Goal: Transaction & Acquisition: Purchase product/service

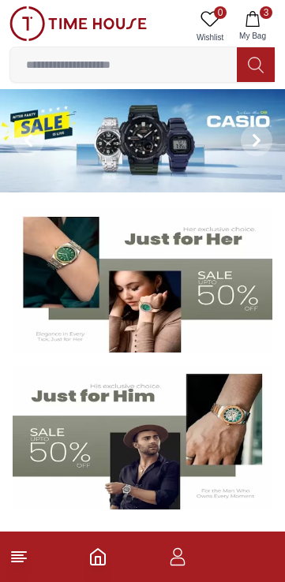
click at [258, 27] on button "3 My Bag" at bounding box center [252, 26] width 46 height 40
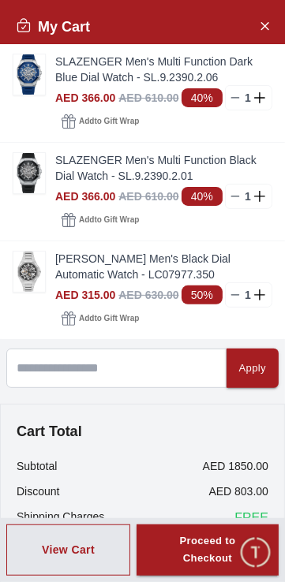
click at [35, 193] on img at bounding box center [29, 173] width 32 height 40
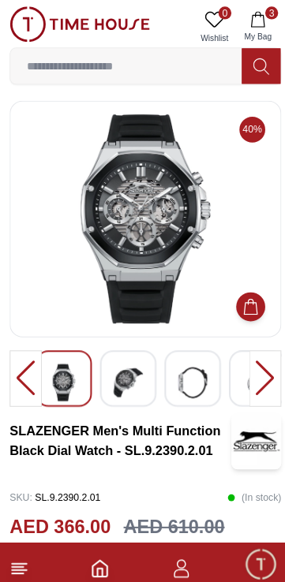
scroll to position [1, 0]
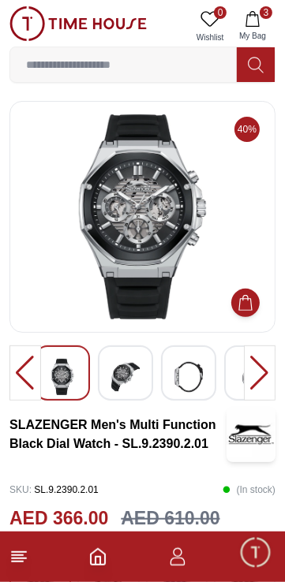
click at [22, 387] on div at bounding box center [25, 372] width 32 height 55
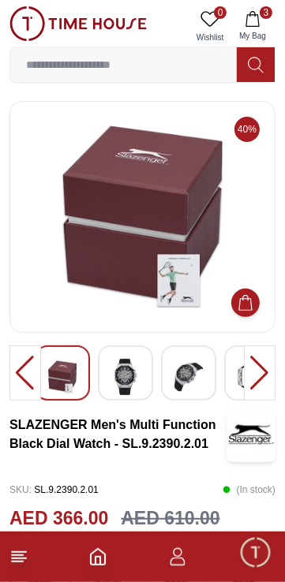
click at [25, 389] on div at bounding box center [25, 372] width 32 height 55
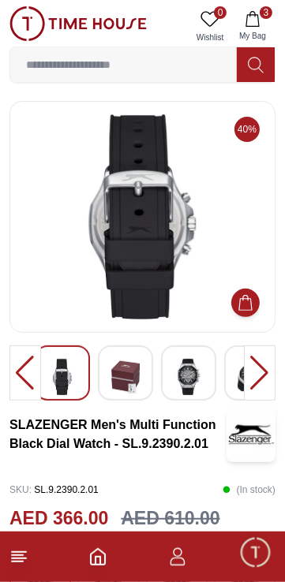
click at [32, 383] on div at bounding box center [25, 372] width 32 height 55
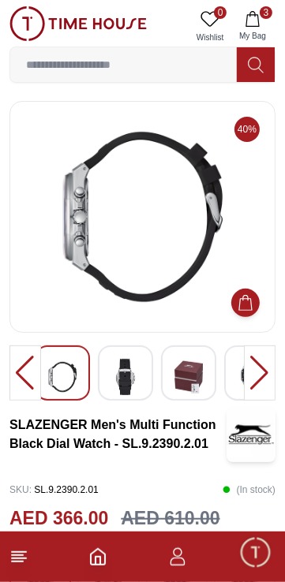
click at [33, 377] on div at bounding box center [25, 372] width 32 height 55
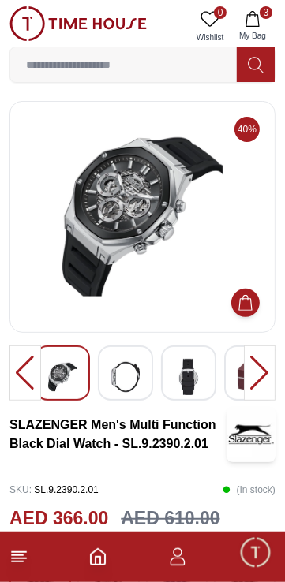
click at [35, 375] on div at bounding box center [25, 372] width 32 height 55
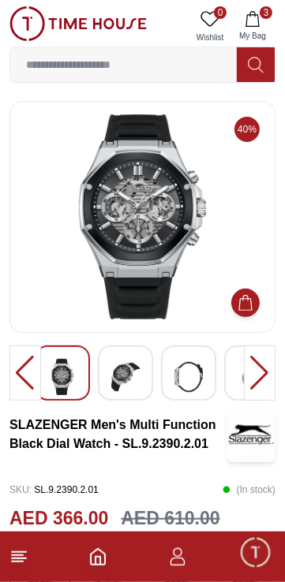
click at [32, 380] on div at bounding box center [25, 372] width 32 height 55
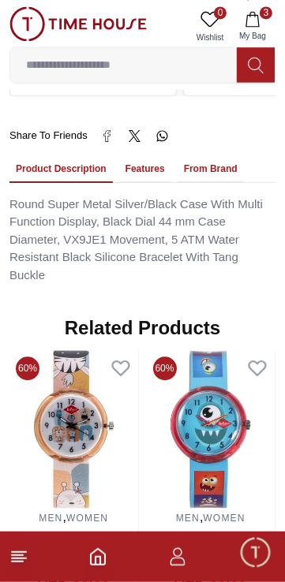
scroll to position [1103, 0]
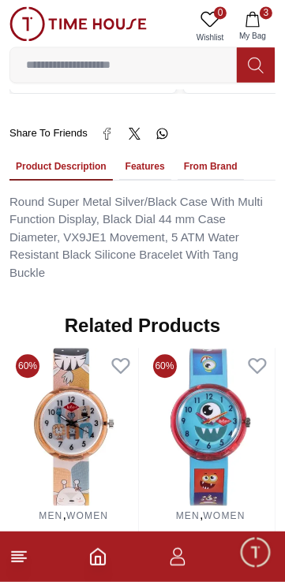
click at [157, 180] on button "Features" at bounding box center [145, 167] width 52 height 27
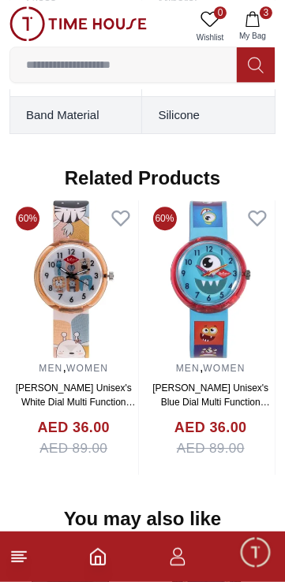
scroll to position [1505, 0]
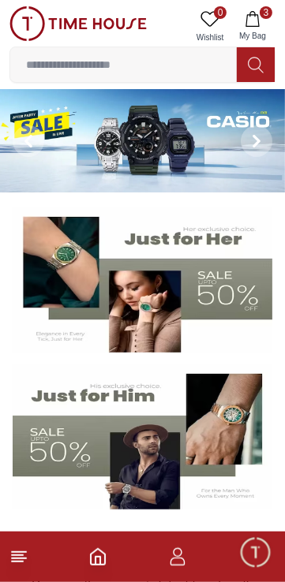
click at [263, 15] on span "3" at bounding box center [265, 12] width 13 height 13
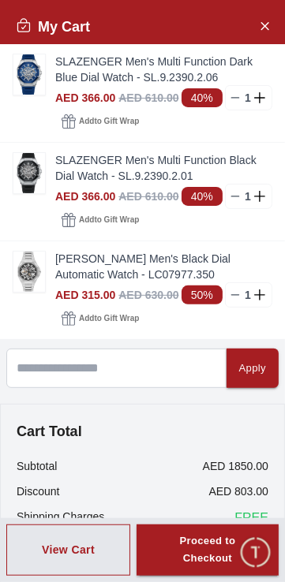
click at [35, 292] on img at bounding box center [29, 271] width 32 height 40
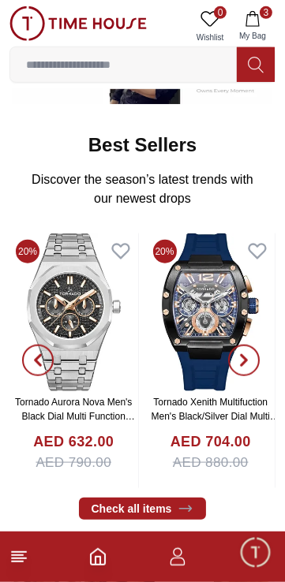
scroll to position [409, 0]
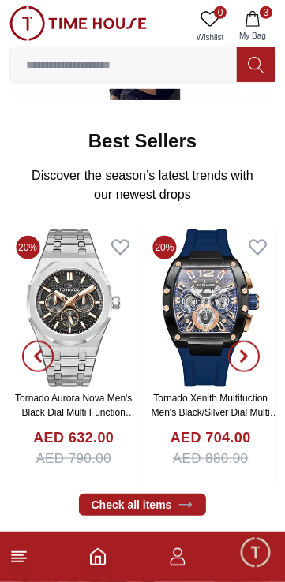
click at [209, 429] on link "Tornado Xenith Multifuction Men's Black/Silver Dial Multi Function Watch - T231…" at bounding box center [215, 420] width 128 height 54
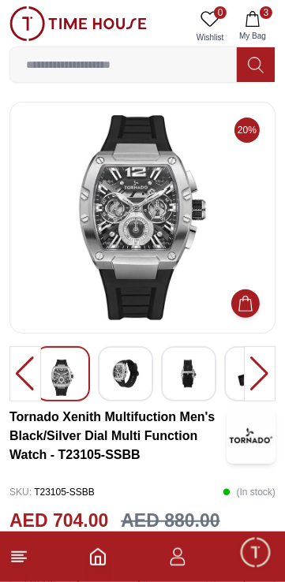
click at [30, 381] on div at bounding box center [25, 373] width 32 height 55
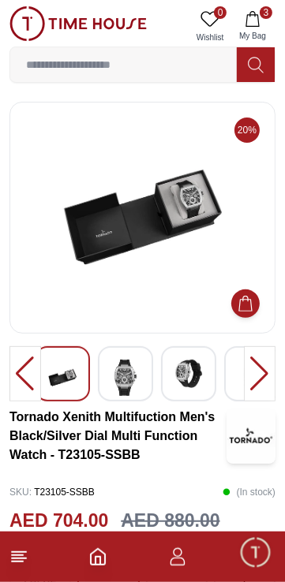
click at [28, 375] on div at bounding box center [25, 373] width 32 height 55
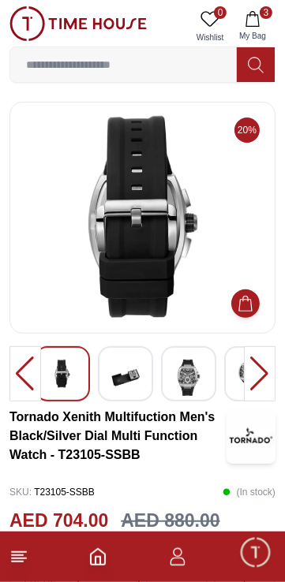
click at [245, 371] on div at bounding box center [260, 373] width 32 height 55
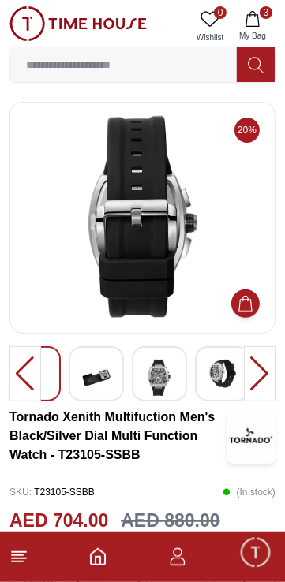
click at [29, 383] on div at bounding box center [25, 373] width 32 height 55
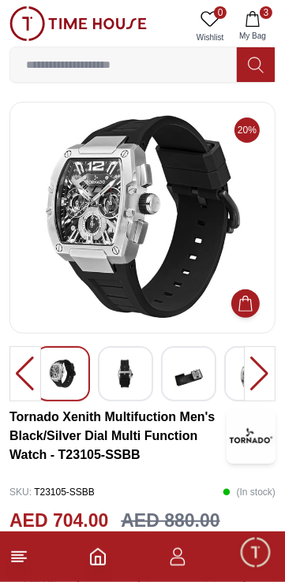
click at [28, 383] on div at bounding box center [25, 373] width 32 height 55
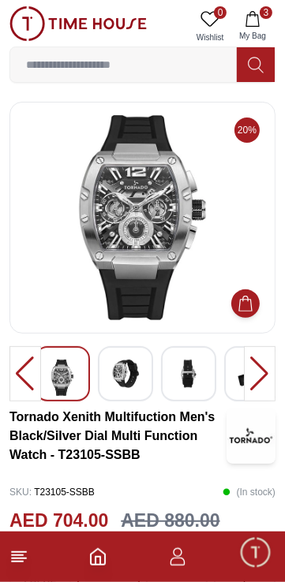
click at [30, 379] on div at bounding box center [25, 373] width 32 height 55
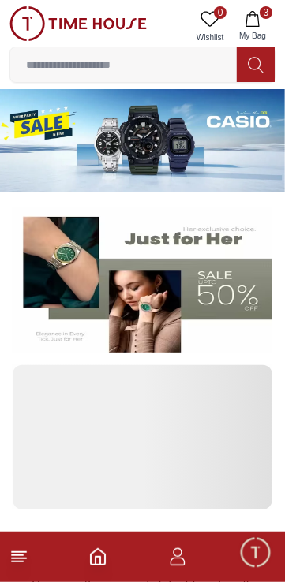
scroll to position [409, 0]
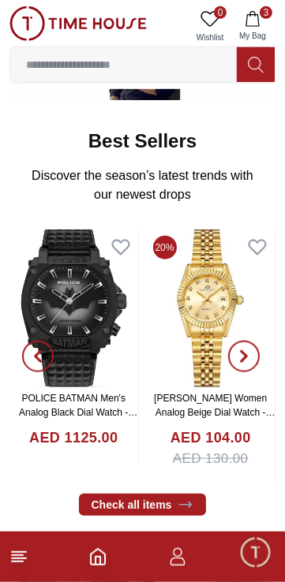
click at [247, 363] on icon "button" at bounding box center [243, 356] width 13 height 13
click at [245, 363] on icon "button" at bounding box center [243, 356] width 13 height 13
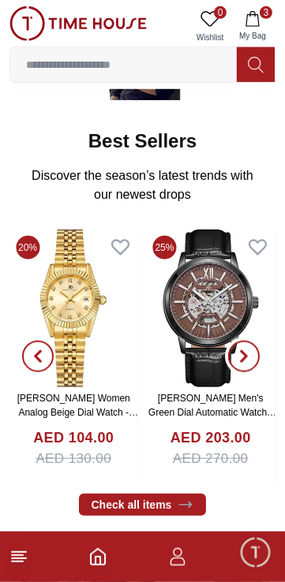
click at [251, 372] on span "button" at bounding box center [244, 356] width 32 height 32
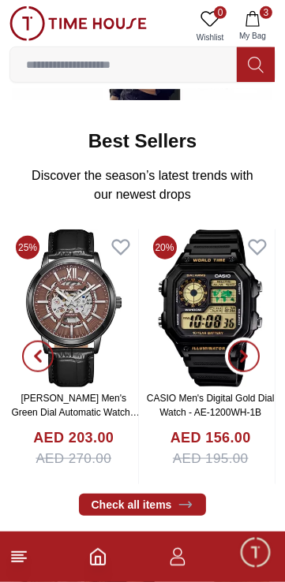
click at [249, 363] on icon "button" at bounding box center [243, 356] width 13 height 13
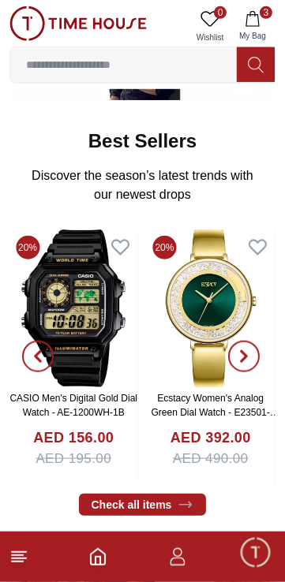
click at [247, 363] on icon "button" at bounding box center [243, 356] width 13 height 13
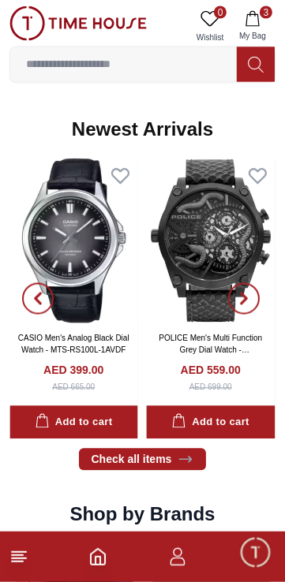
scroll to position [961, 0]
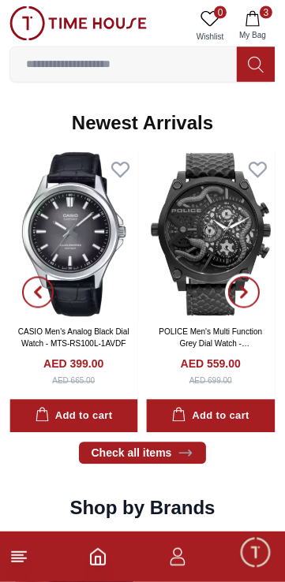
click at [247, 308] on span "button" at bounding box center [244, 293] width 32 height 32
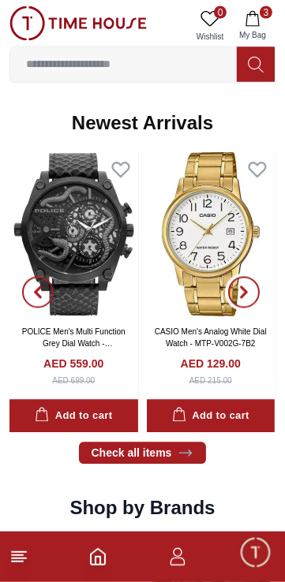
click at [245, 308] on span "button" at bounding box center [244, 293] width 32 height 32
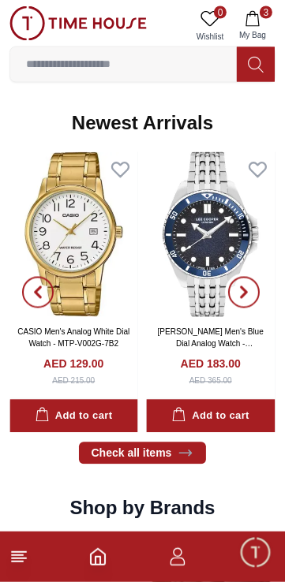
click at [244, 308] on span "button" at bounding box center [244, 293] width 32 height 32
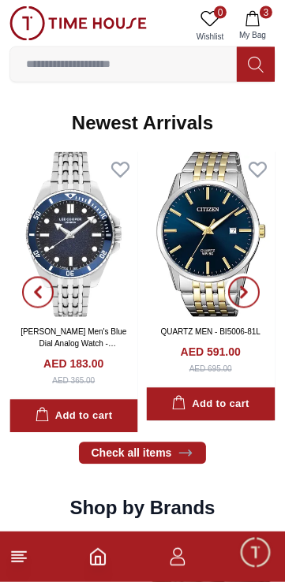
click at [245, 308] on span "button" at bounding box center [244, 293] width 32 height 32
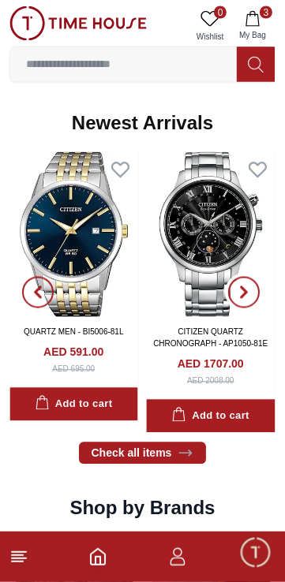
click at [244, 298] on icon "button" at bounding box center [243, 293] width 5 height 10
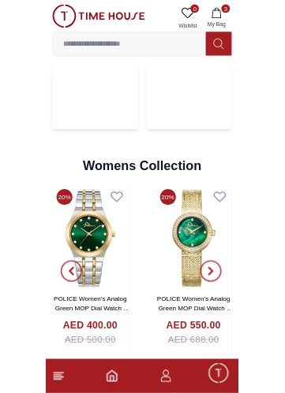
scroll to position [3339, 0]
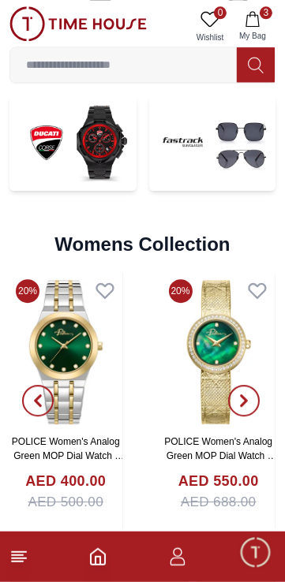
click at [68, 64] on input at bounding box center [123, 65] width 226 height 32
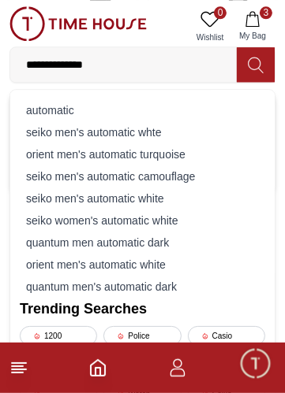
type input "**********"
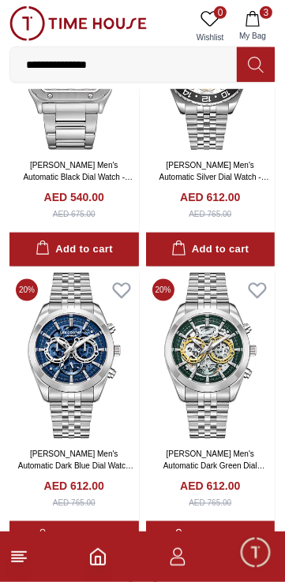
scroll to position [2480, 0]
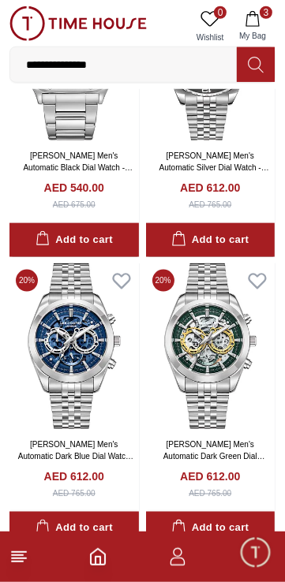
click at [99, 184] on link "[PERSON_NAME] Men's Automatic Black Dial Watch - LC08198.350" at bounding box center [78, 167] width 110 height 32
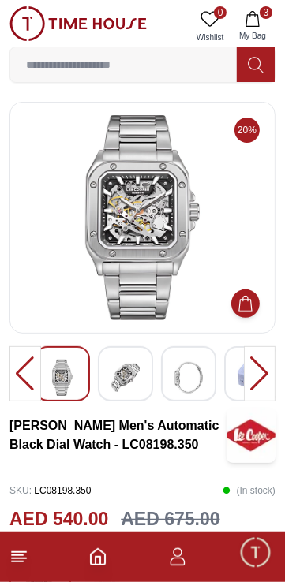
click at [253, 370] on div at bounding box center [260, 373] width 32 height 55
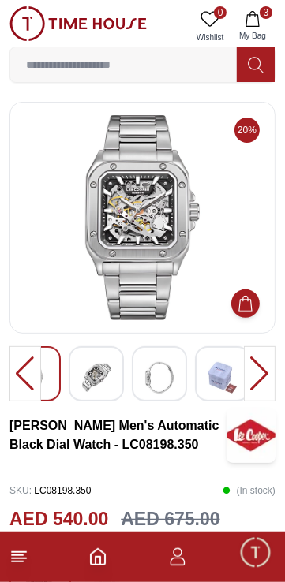
click at [255, 371] on div at bounding box center [260, 373] width 32 height 55
click at [253, 374] on div at bounding box center [260, 373] width 32 height 55
click at [33, 376] on div at bounding box center [25, 373] width 32 height 55
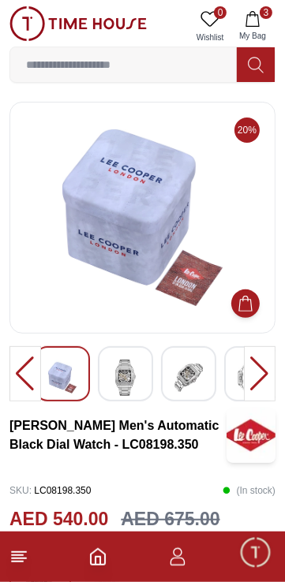
click at [38, 378] on div at bounding box center [25, 373] width 32 height 55
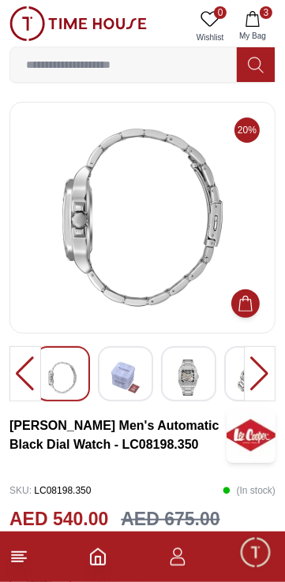
click at [39, 375] on div at bounding box center [25, 373] width 32 height 55
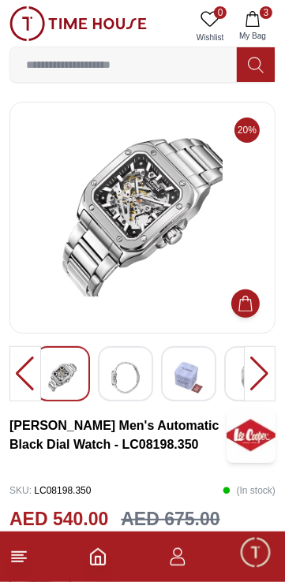
click at [38, 376] on div at bounding box center [25, 373] width 32 height 55
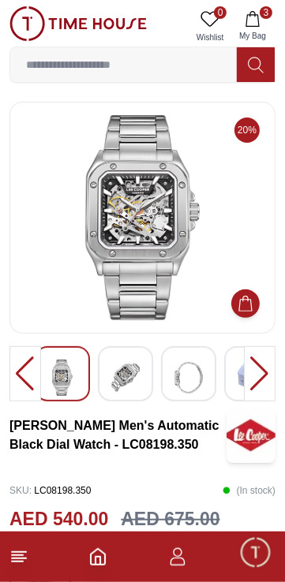
click at [40, 378] on div at bounding box center [25, 373] width 32 height 55
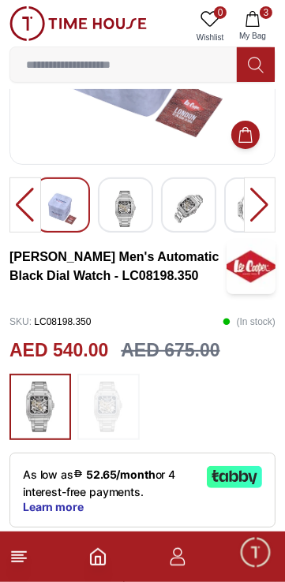
scroll to position [168, 0]
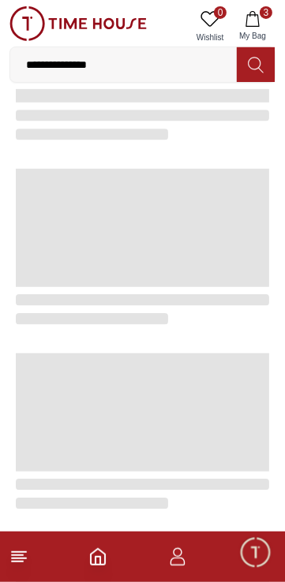
scroll to position [2480, 0]
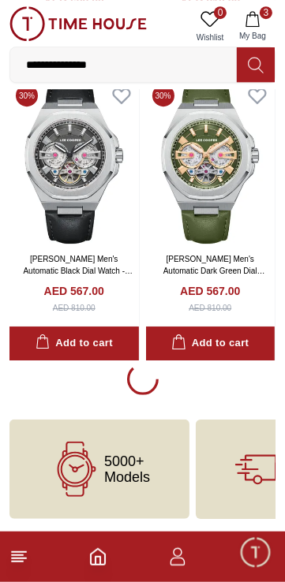
scroll to position [5787, 0]
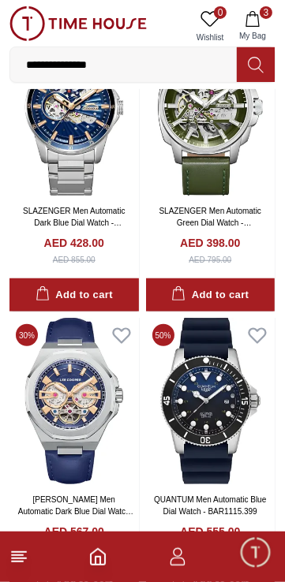
scroll to position [6178, 0]
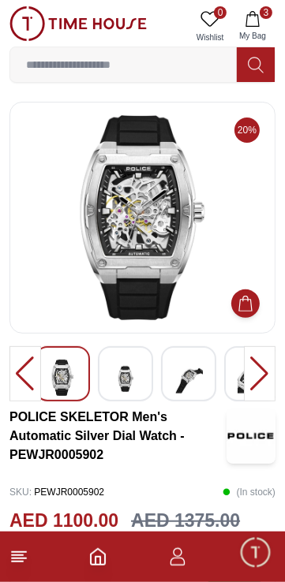
click at [29, 354] on div at bounding box center [25, 373] width 32 height 55
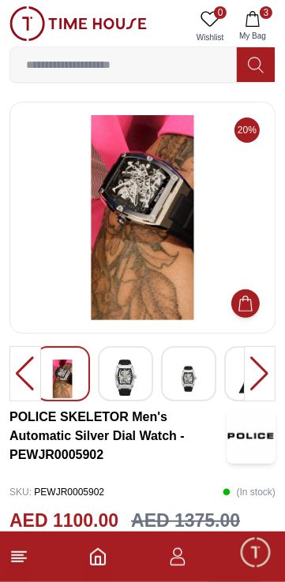
click at [28, 363] on div at bounding box center [25, 373] width 32 height 55
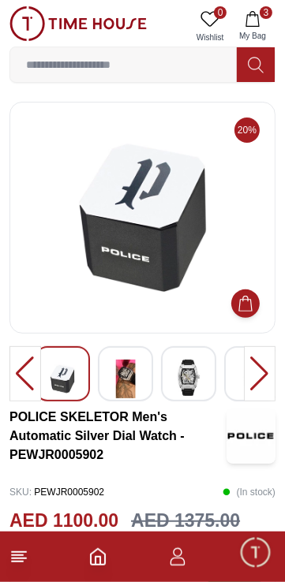
click at [30, 367] on div at bounding box center [25, 373] width 32 height 55
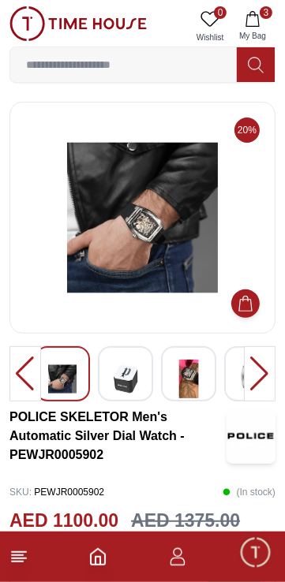
click at [32, 367] on div at bounding box center [25, 373] width 32 height 55
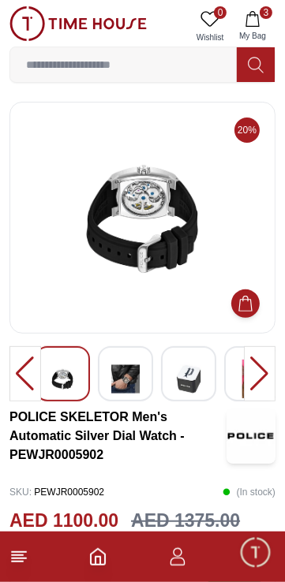
click at [34, 366] on div at bounding box center [25, 373] width 32 height 55
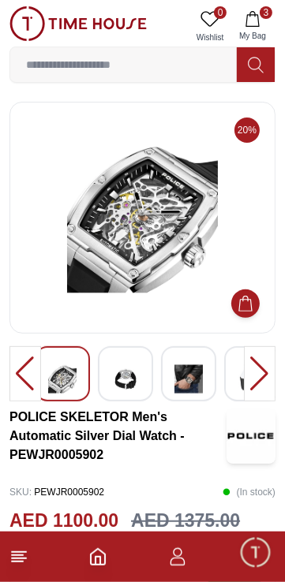
click at [35, 365] on div at bounding box center [25, 373] width 32 height 55
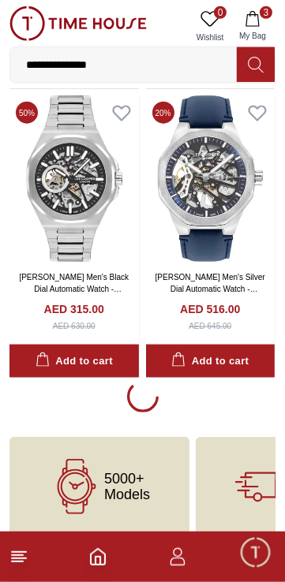
scroll to position [8421, 0]
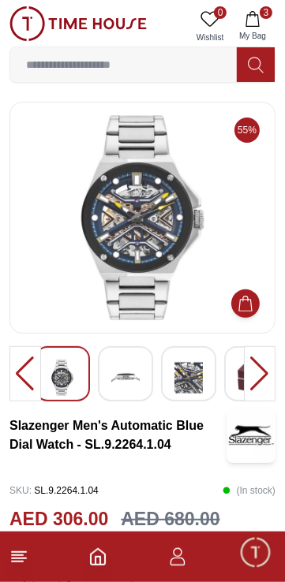
click at [24, 380] on div at bounding box center [25, 373] width 32 height 55
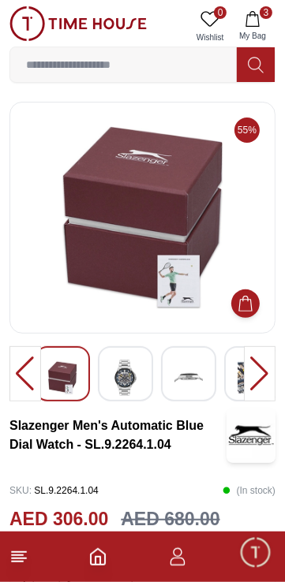
click at [21, 380] on div at bounding box center [25, 373] width 32 height 55
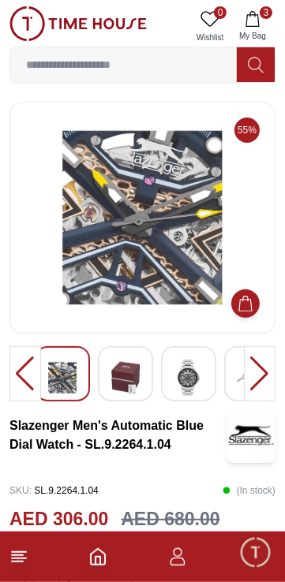
click at [31, 378] on div at bounding box center [25, 373] width 32 height 55
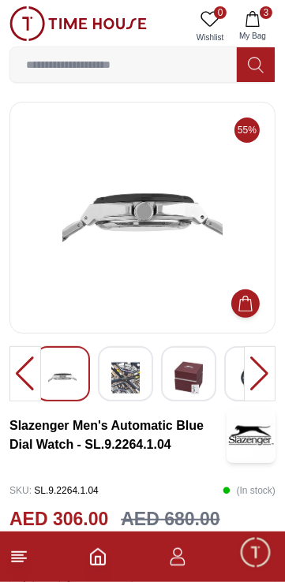
click at [28, 381] on div at bounding box center [25, 373] width 32 height 55
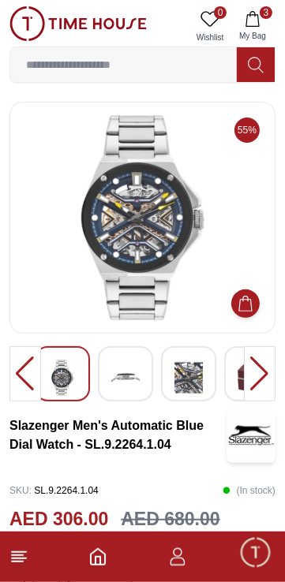
click at [28, 379] on div at bounding box center [25, 373] width 32 height 55
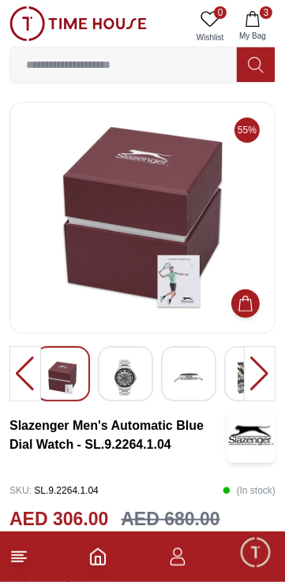
click at [27, 379] on div at bounding box center [25, 373] width 32 height 55
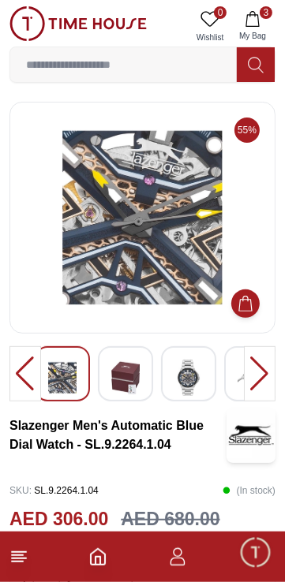
click at [26, 378] on div at bounding box center [25, 373] width 32 height 55
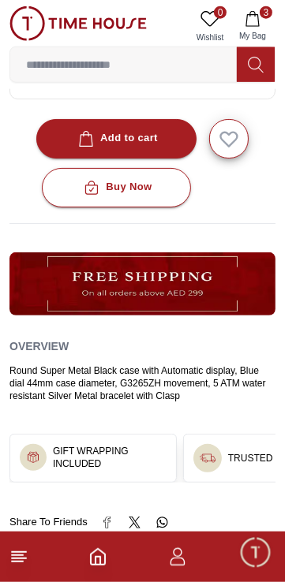
scroll to position [609, 0]
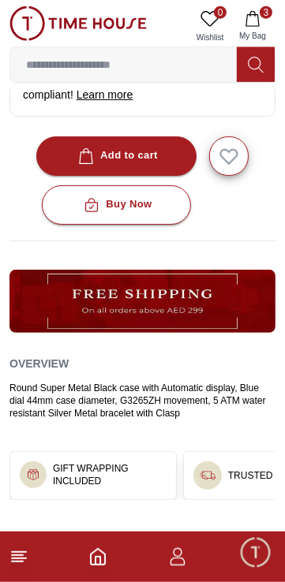
click at [156, 165] on div "Add to cart" at bounding box center [116, 156] width 83 height 18
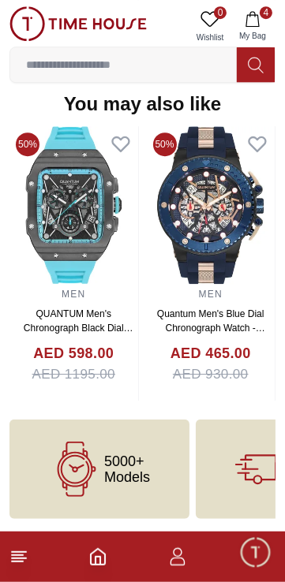
scroll to position [1783, 0]
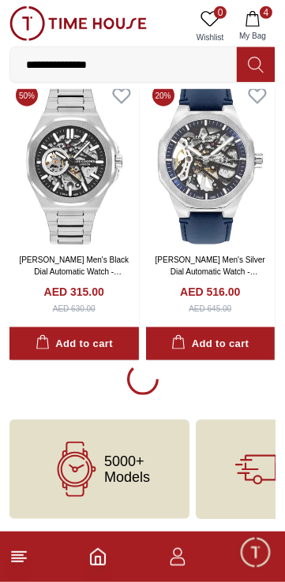
scroll to position [8760, 0]
click at [228, 288] on link "[PERSON_NAME] Men's Silver Dial Automatic Watch - LC07904.399" at bounding box center [210, 271] width 110 height 32
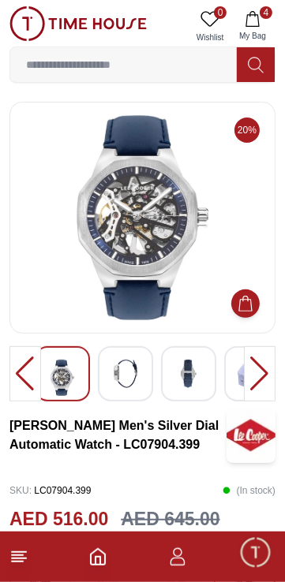
click at [28, 370] on div at bounding box center [25, 373] width 32 height 55
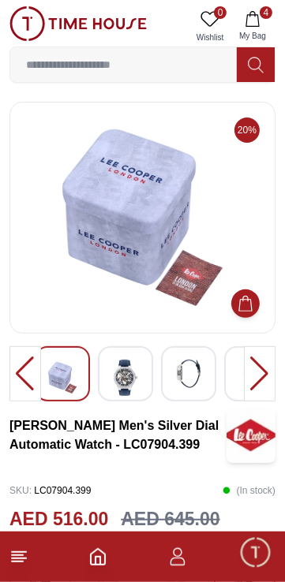
click at [26, 380] on div at bounding box center [25, 373] width 32 height 55
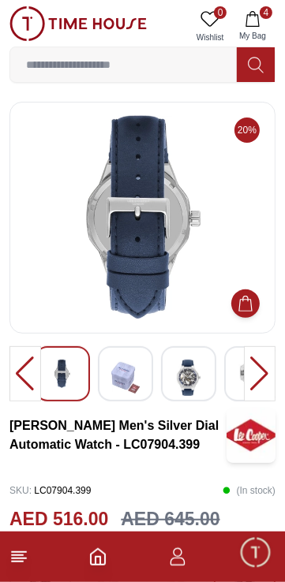
click at [25, 378] on div at bounding box center [25, 373] width 32 height 55
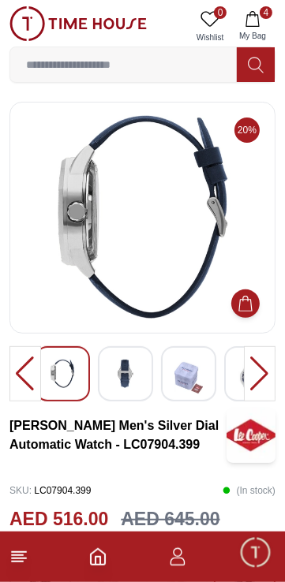
click at [24, 377] on div at bounding box center [25, 373] width 32 height 55
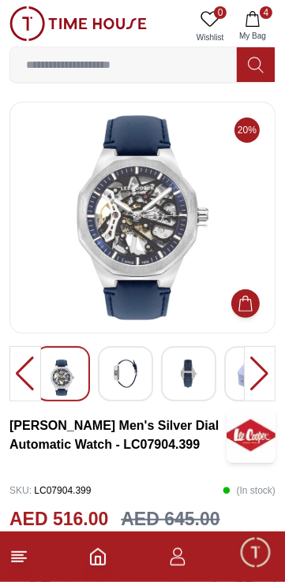
click at [24, 377] on div at bounding box center [25, 373] width 32 height 55
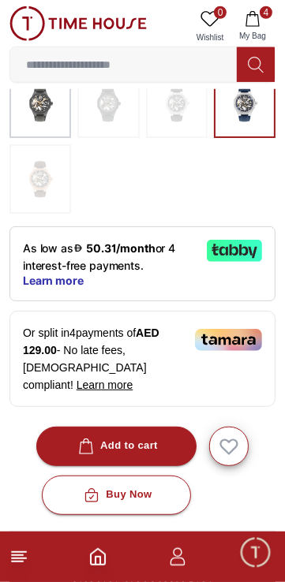
scroll to position [481, 0]
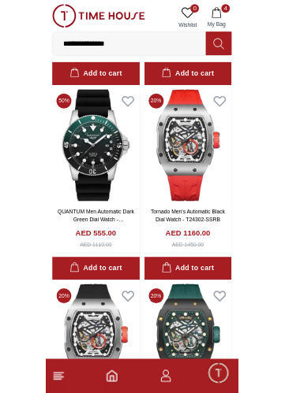
scroll to position [6649, 0]
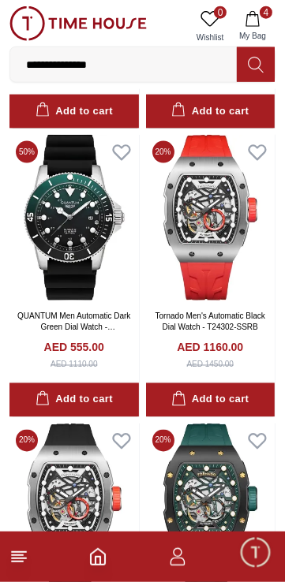
click at [158, 73] on input "**********" at bounding box center [123, 65] width 226 height 32
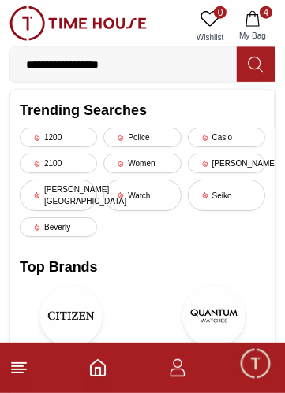
type input "**********"
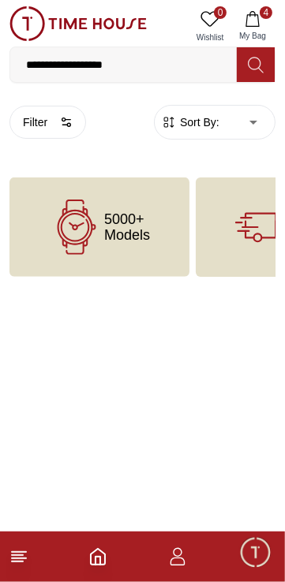
click at [189, 66] on input "**********" at bounding box center [123, 65] width 226 height 32
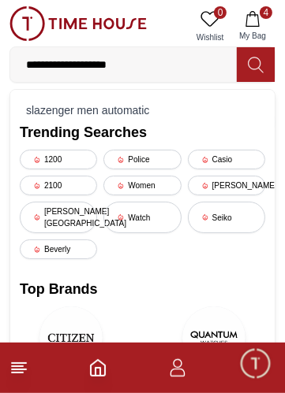
type input "**********"
click at [50, 119] on div "slazenger men automatic" at bounding box center [142, 110] width 245 height 22
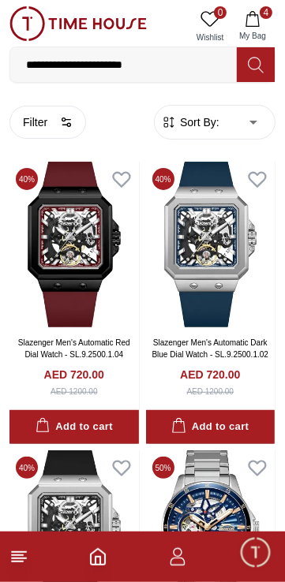
click at [228, 359] on link "Slazenger Men's Automatic Dark Blue Dial Watch - SL.9.2500.1.02" at bounding box center [210, 348] width 117 height 20
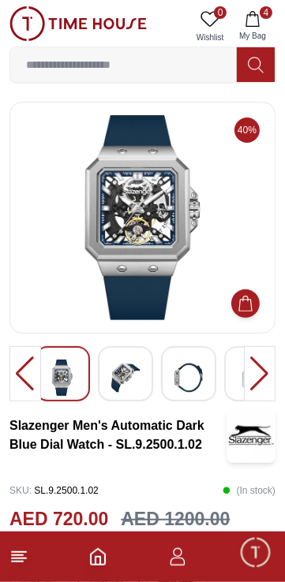
click at [22, 370] on div at bounding box center [25, 373] width 32 height 55
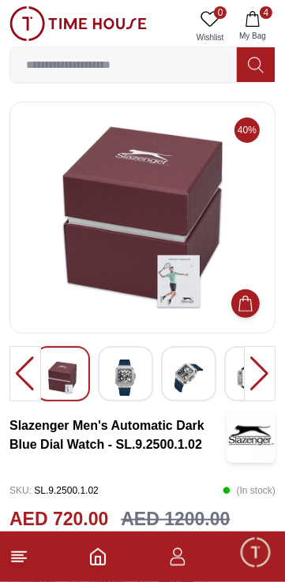
click at [23, 375] on div at bounding box center [25, 373] width 32 height 55
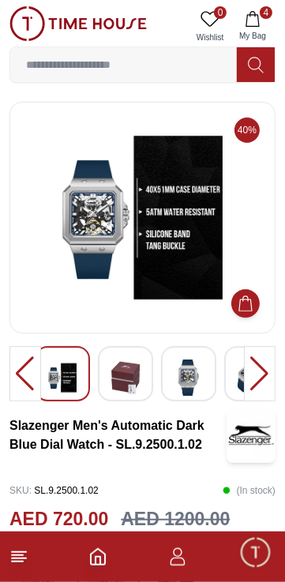
click at [22, 374] on div at bounding box center [25, 373] width 32 height 55
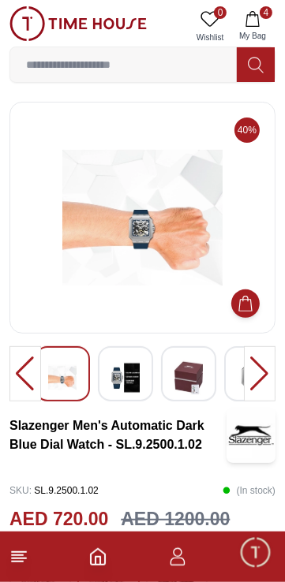
click at [27, 375] on div at bounding box center [25, 373] width 32 height 55
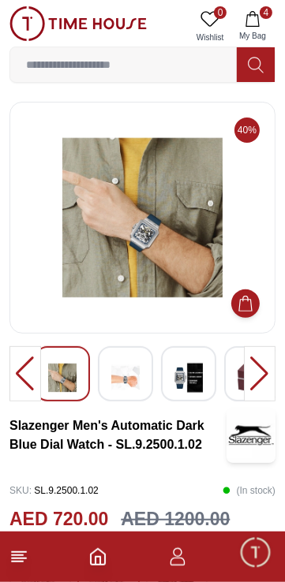
click at [29, 374] on div at bounding box center [25, 373] width 32 height 55
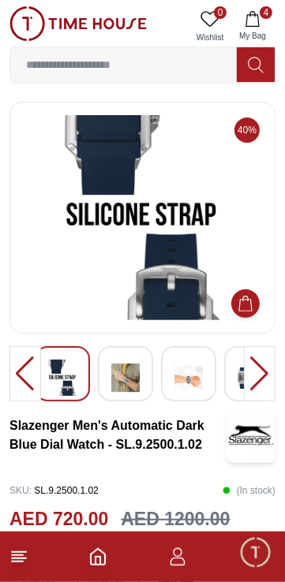
click at [29, 378] on div at bounding box center [25, 373] width 32 height 55
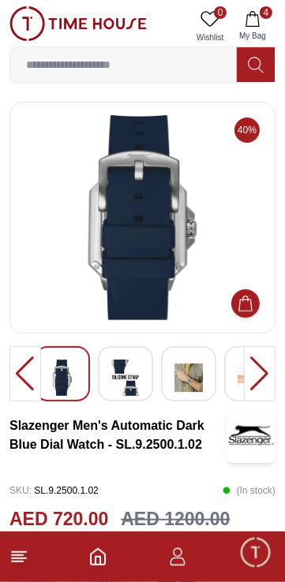
click at [28, 375] on div at bounding box center [25, 373] width 32 height 55
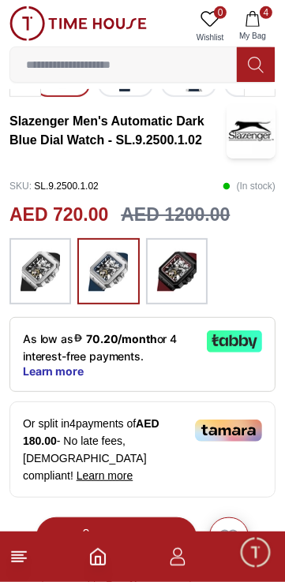
scroll to position [308, 0]
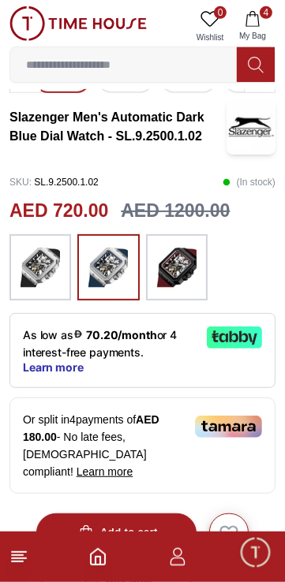
click at [34, 290] on img at bounding box center [39, 267] width 39 height 50
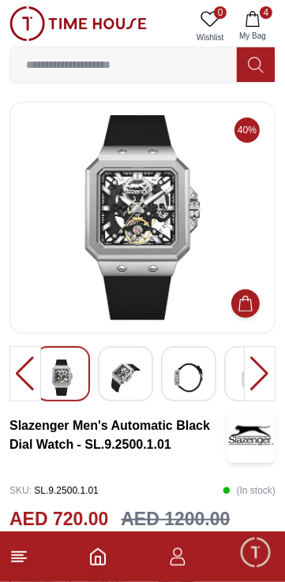
scroll to position [308, 0]
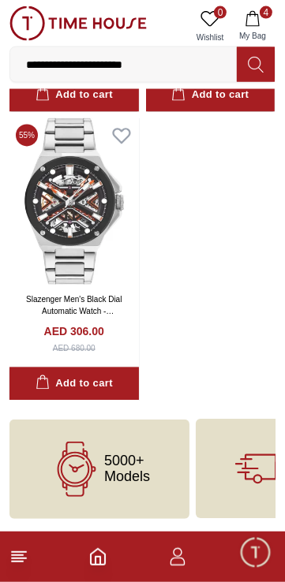
scroll to position [1014, 0]
click at [255, 24] on icon "button" at bounding box center [252, 19] width 16 height 16
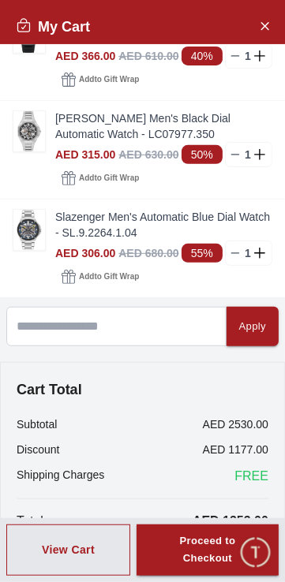
scroll to position [251, 0]
